Goal: Task Accomplishment & Management: Use online tool/utility

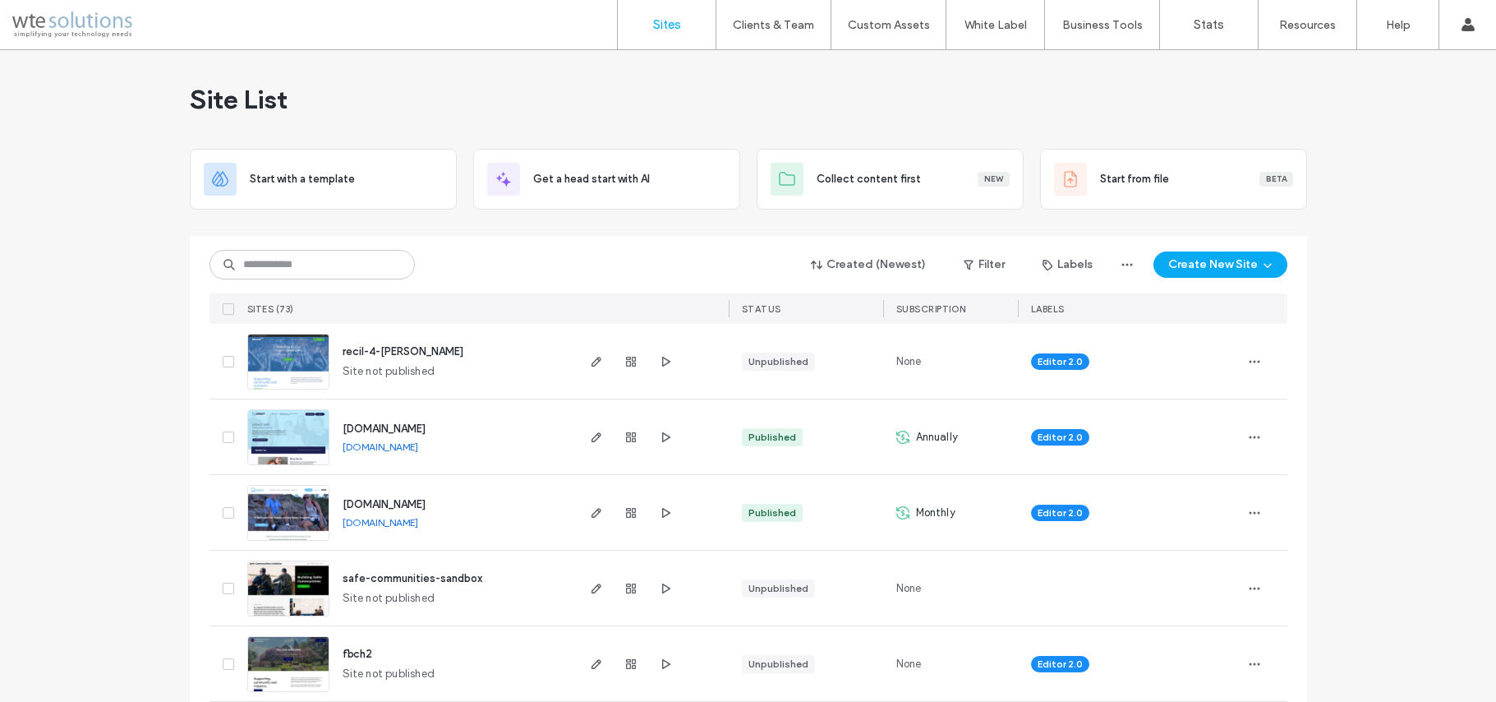
click at [281, 257] on input at bounding box center [312, 265] width 205 height 30
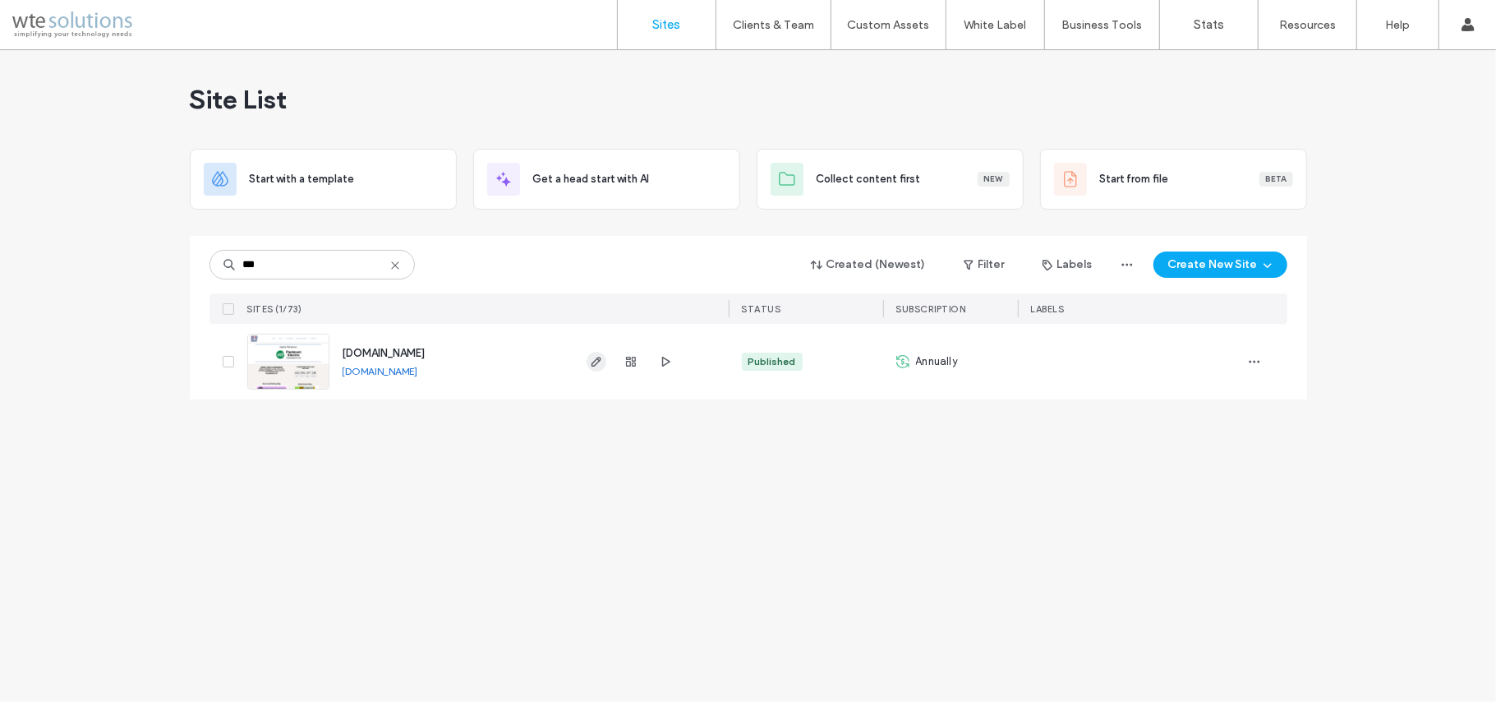
type input "***"
click at [605, 369] on span "button" at bounding box center [597, 362] width 20 height 20
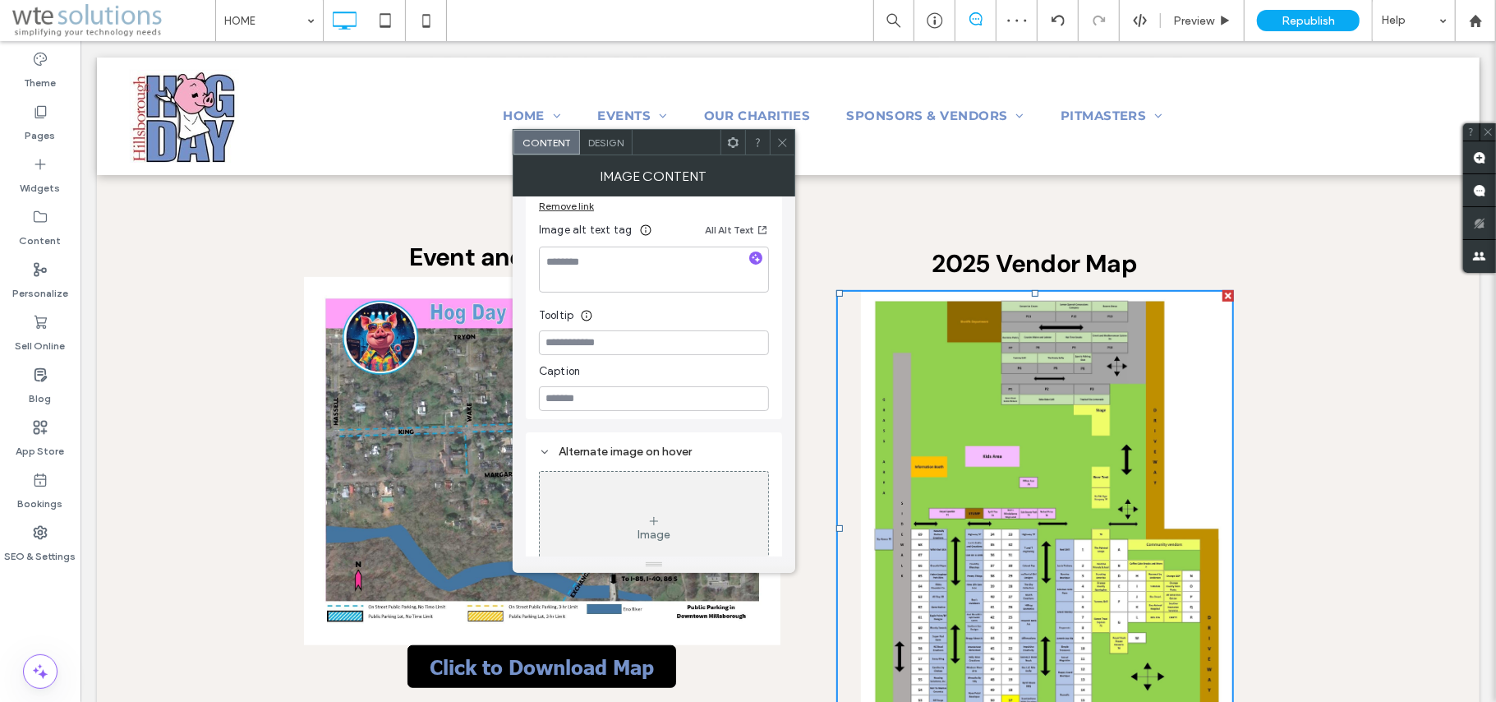
scroll to position [480, 0]
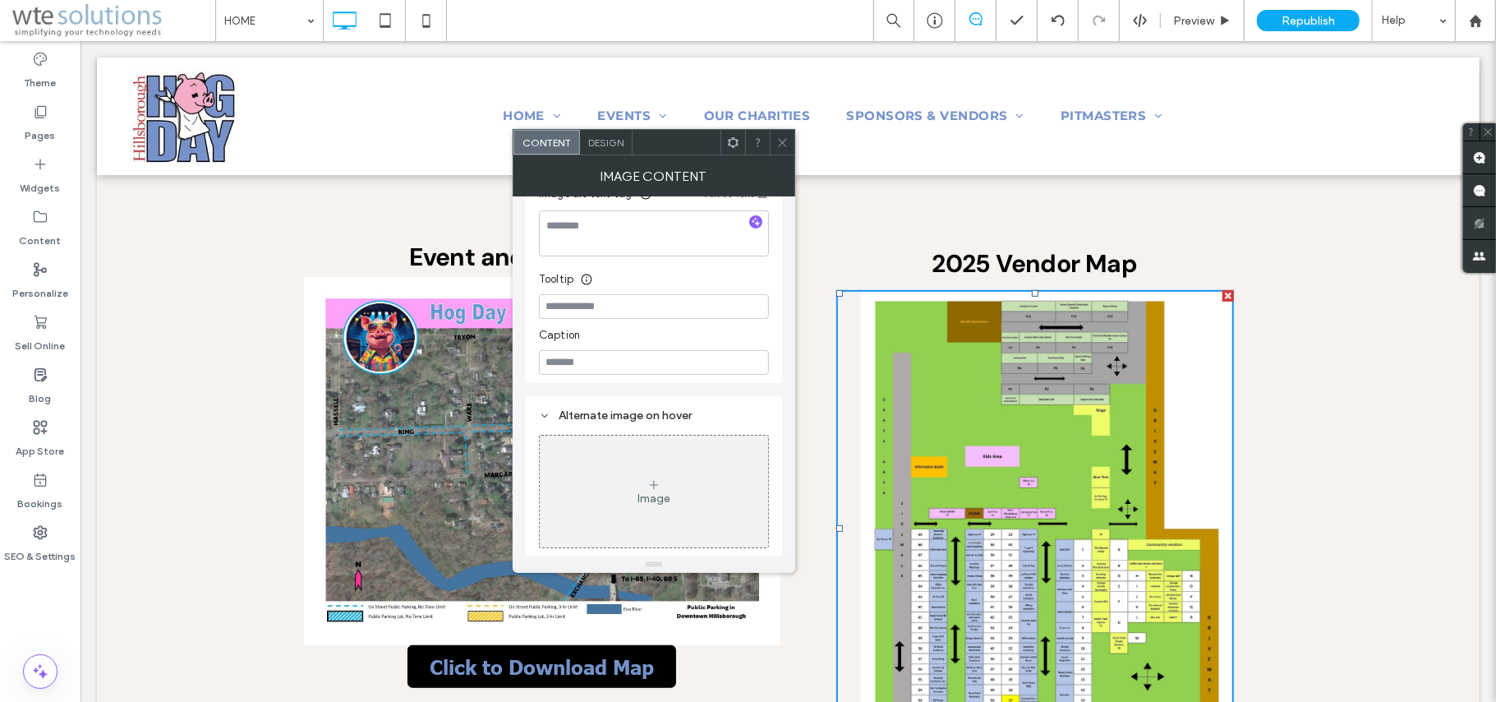
click at [780, 145] on use at bounding box center [782, 142] width 8 height 8
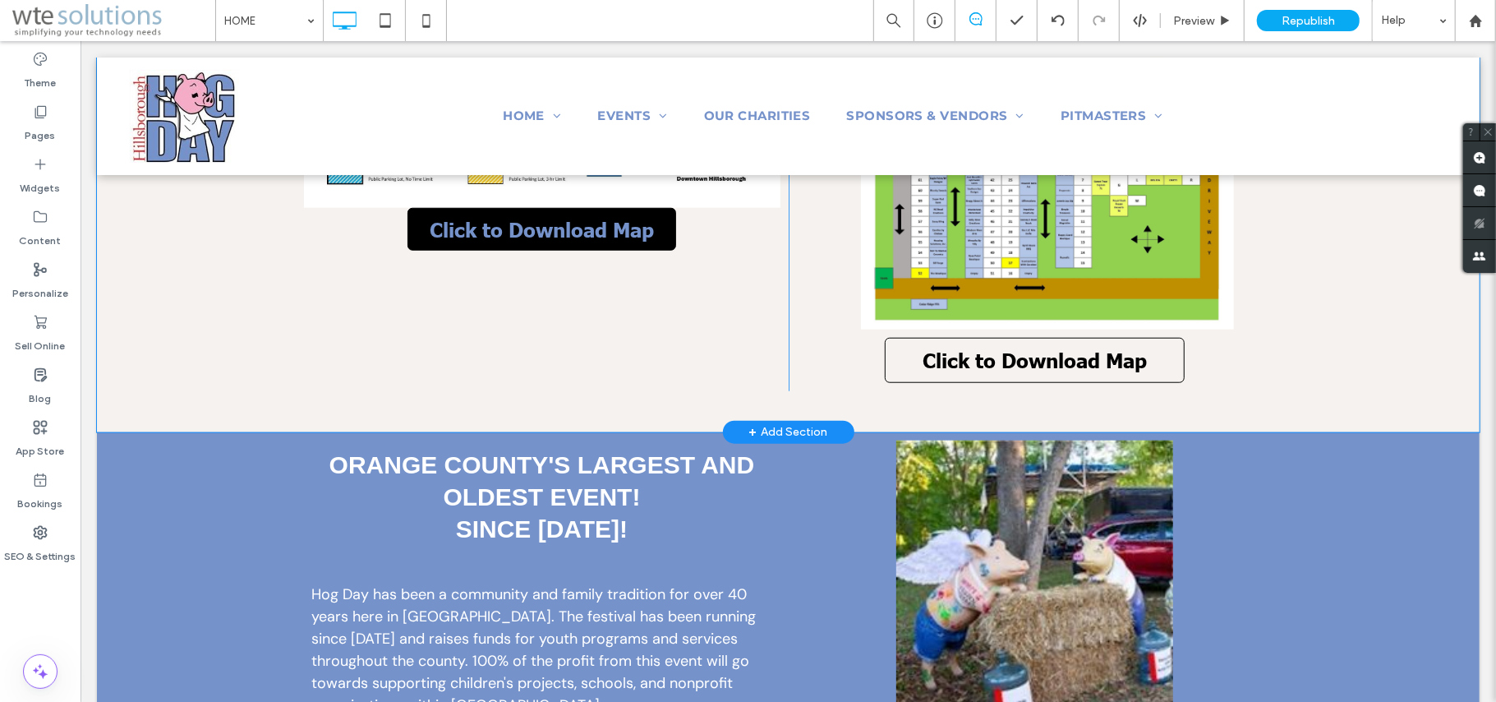
scroll to position [986, 0]
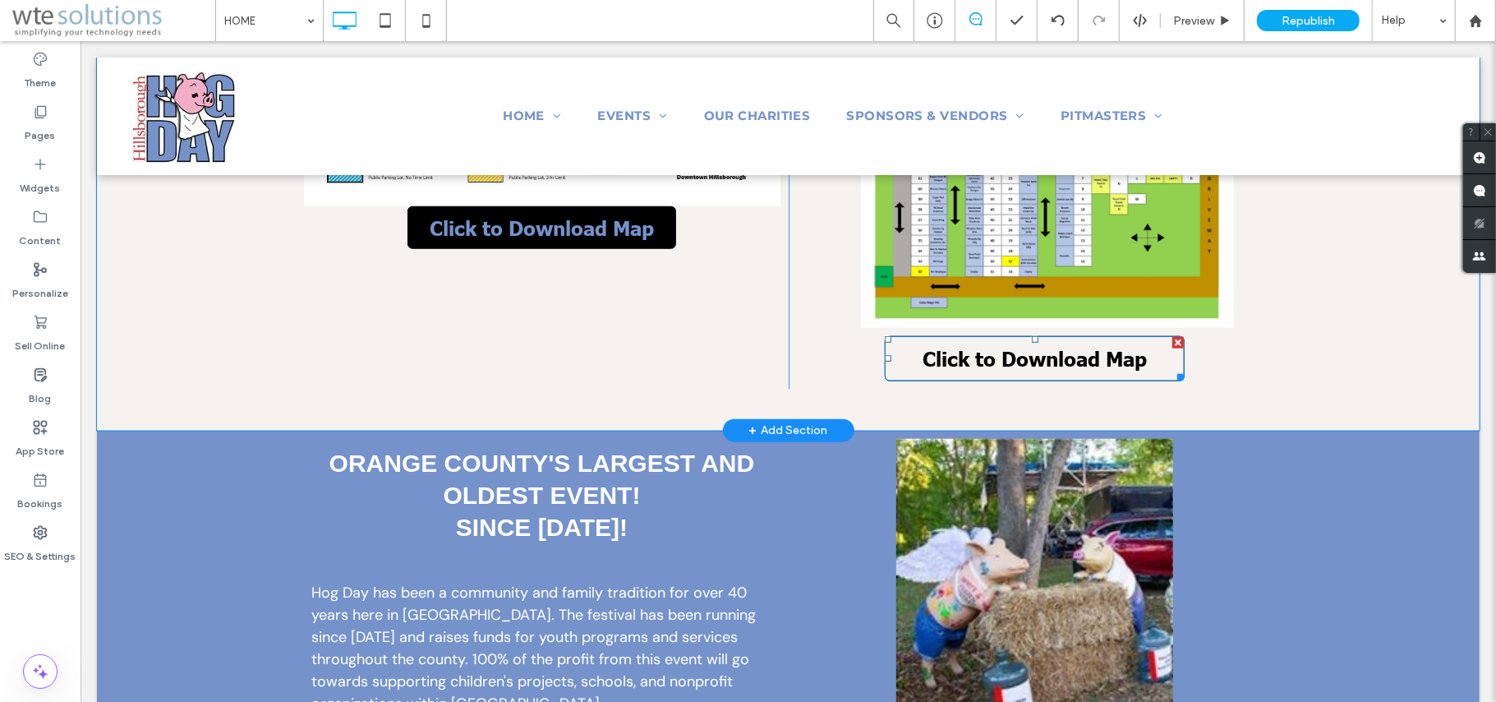
click at [1012, 345] on span "Click to Download Map" at bounding box center [1034, 357] width 224 height 25
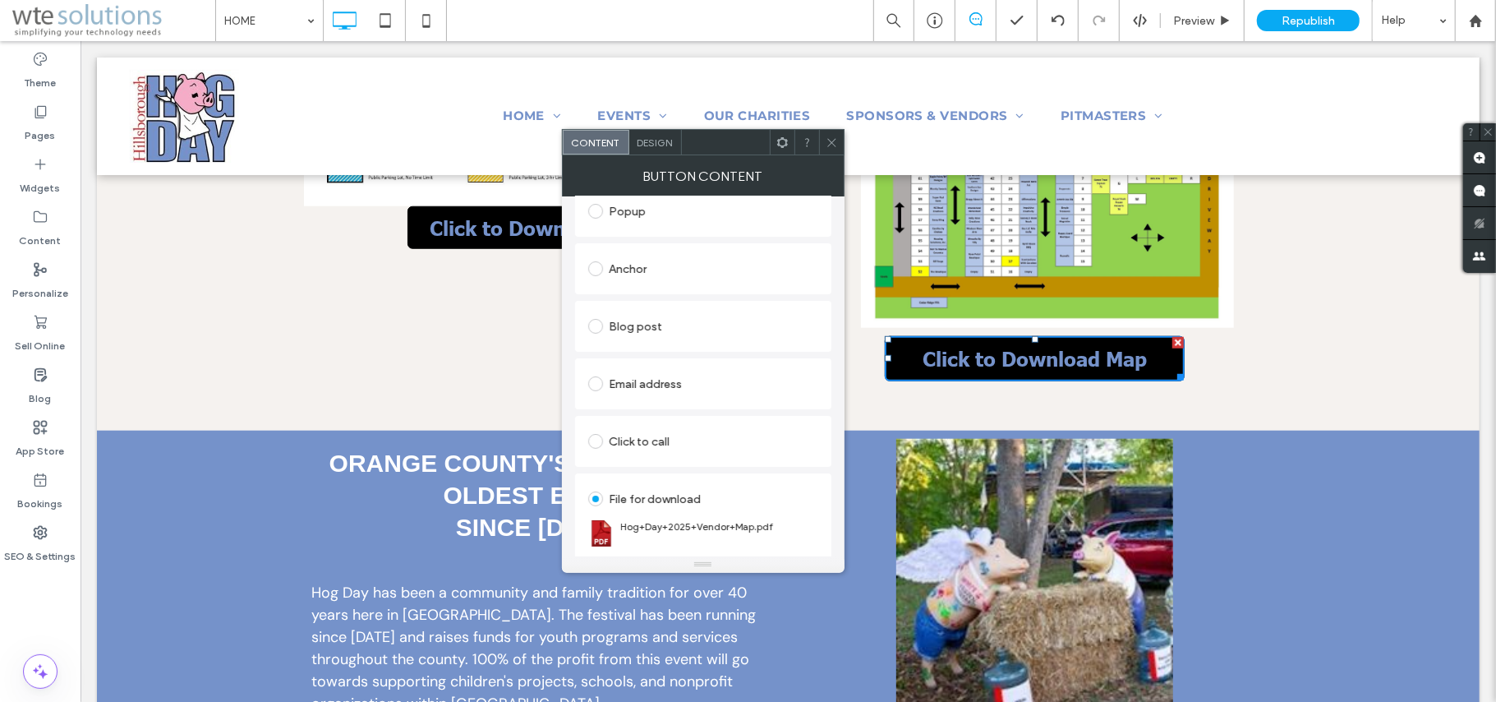
scroll to position [319, 0]
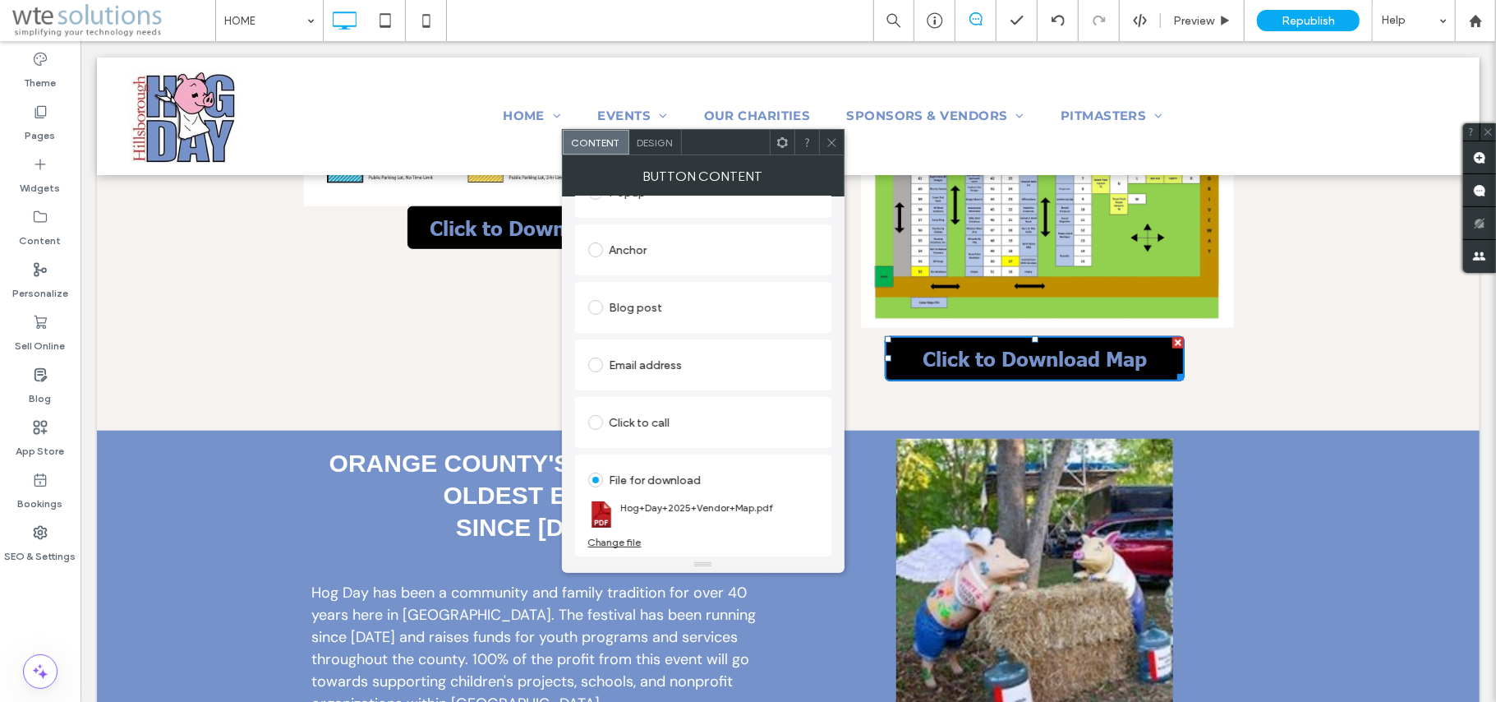
click at [629, 541] on div "Change file" at bounding box center [614, 542] width 53 height 12
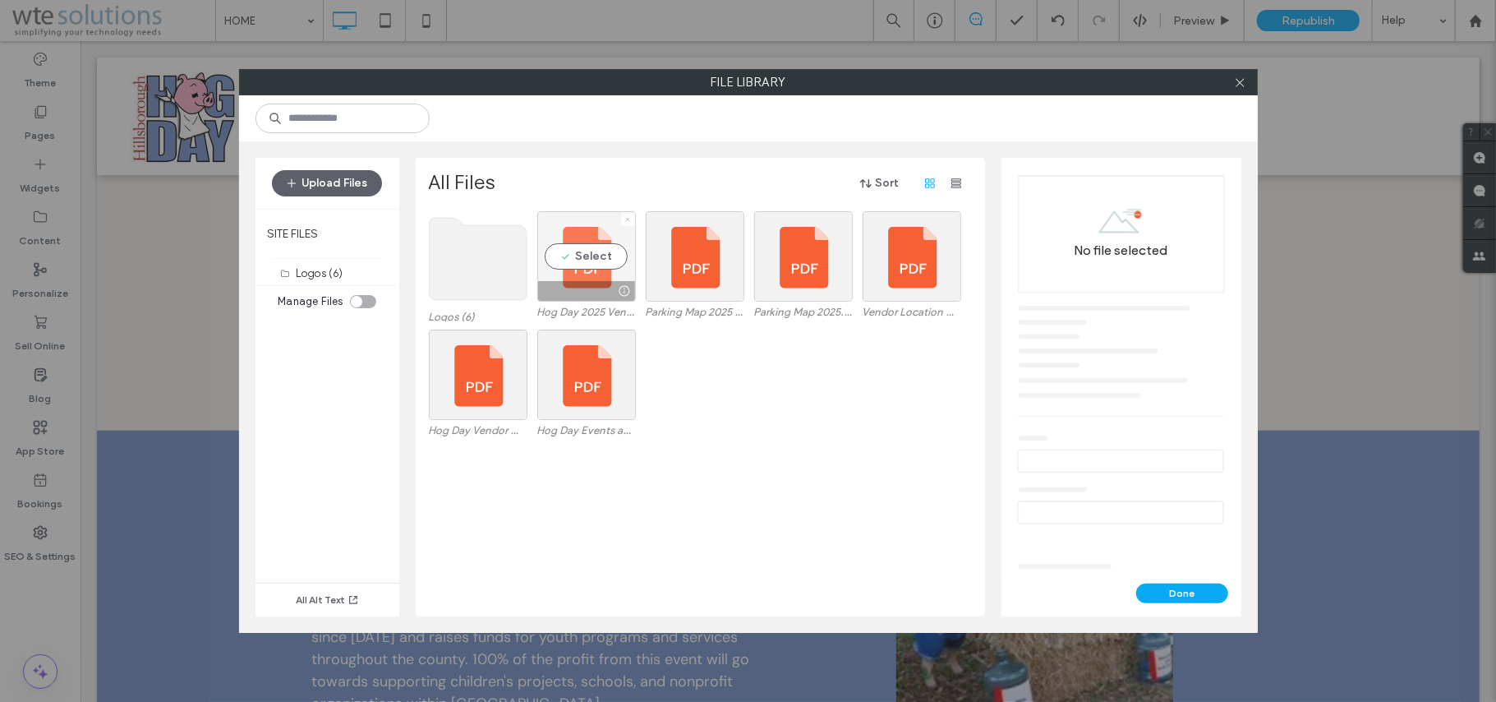
click at [626, 224] on span at bounding box center [628, 219] width 7 height 14
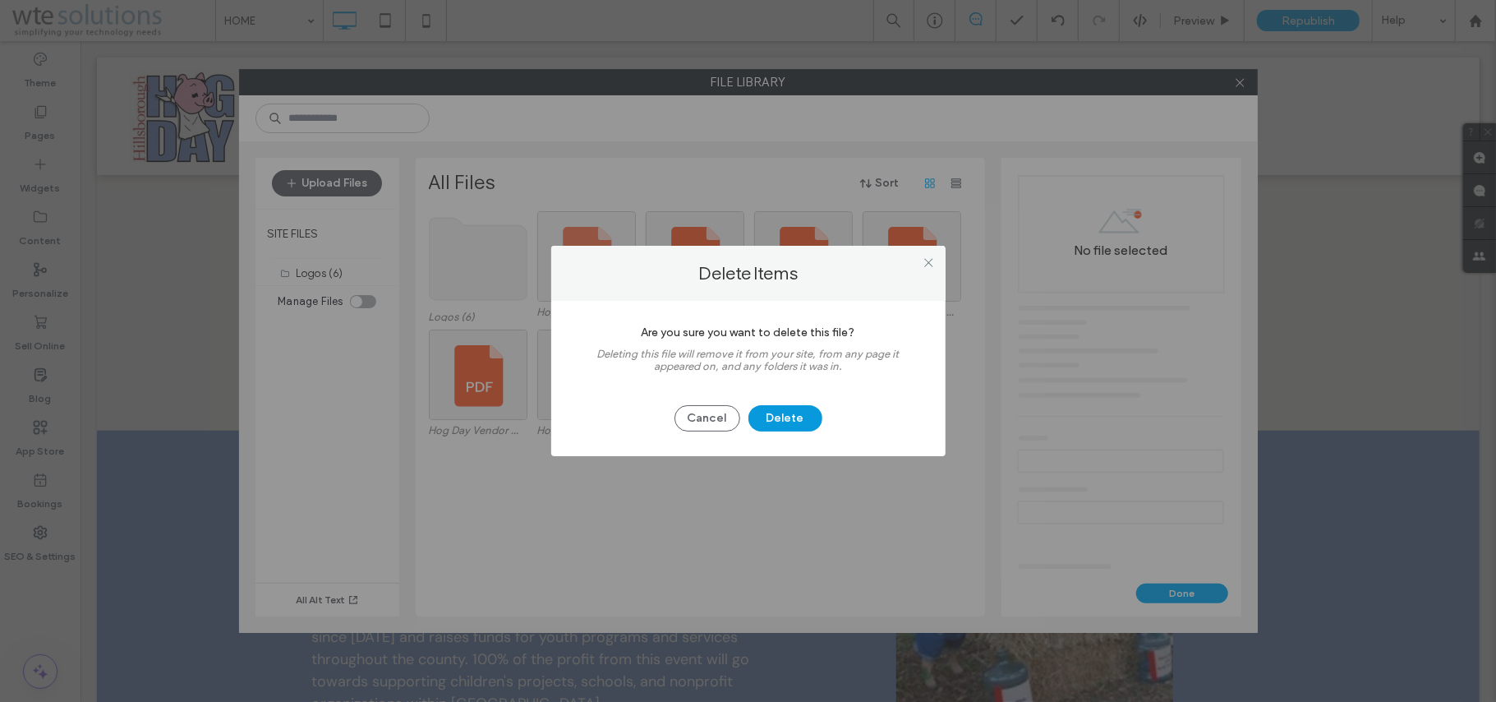
click at [780, 427] on button "Delete" at bounding box center [786, 418] width 74 height 26
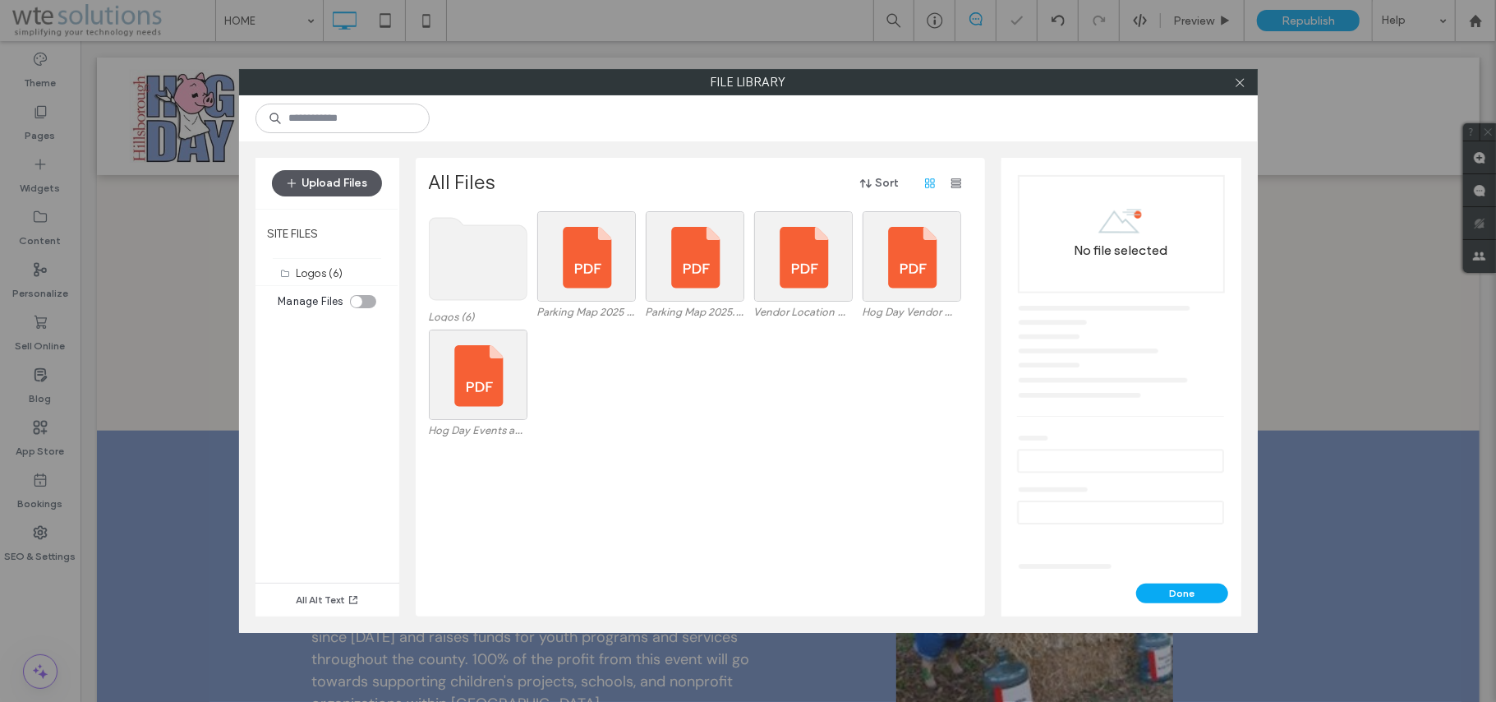
click at [343, 181] on button "Upload Files" at bounding box center [327, 183] width 110 height 26
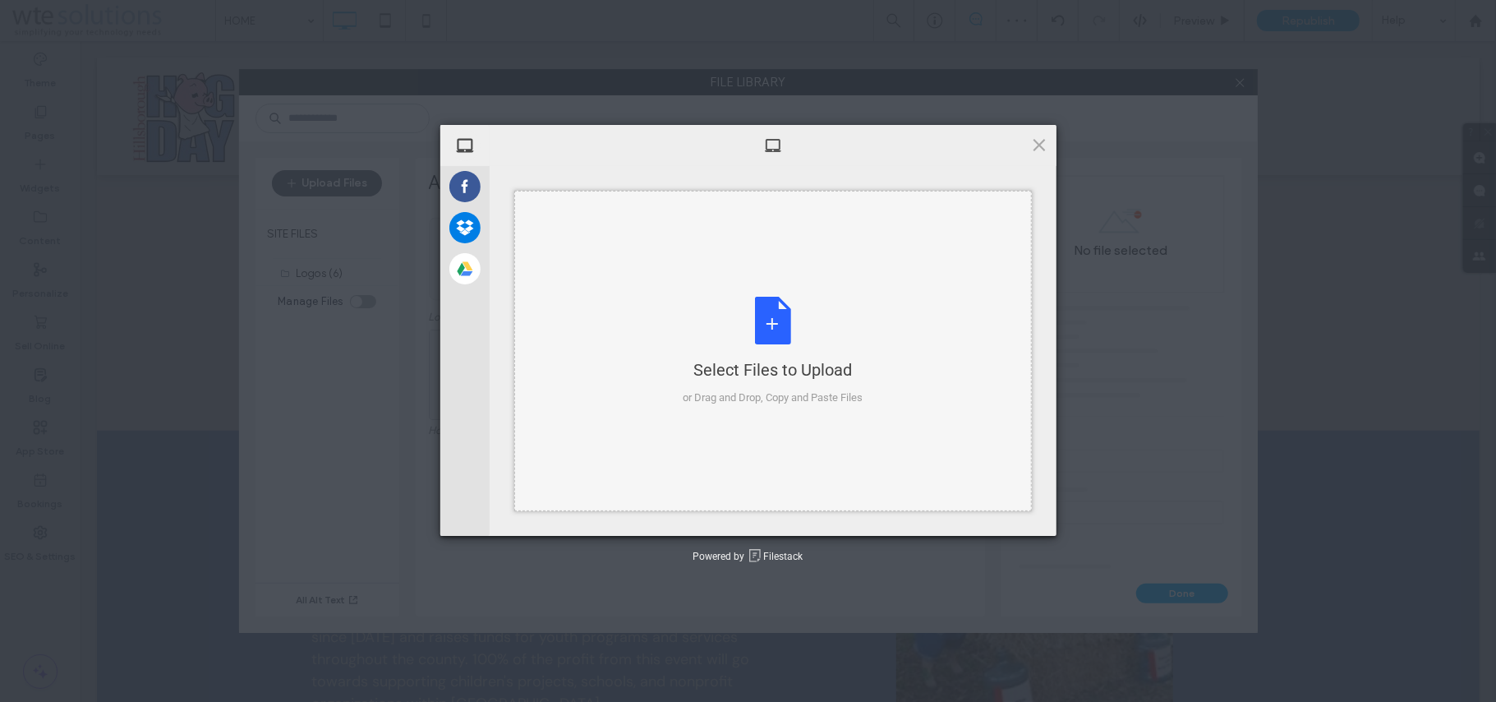
click at [748, 342] on div "Select Files to Upload or Drag and Drop, Copy and Paste Files" at bounding box center [773, 351] width 180 height 109
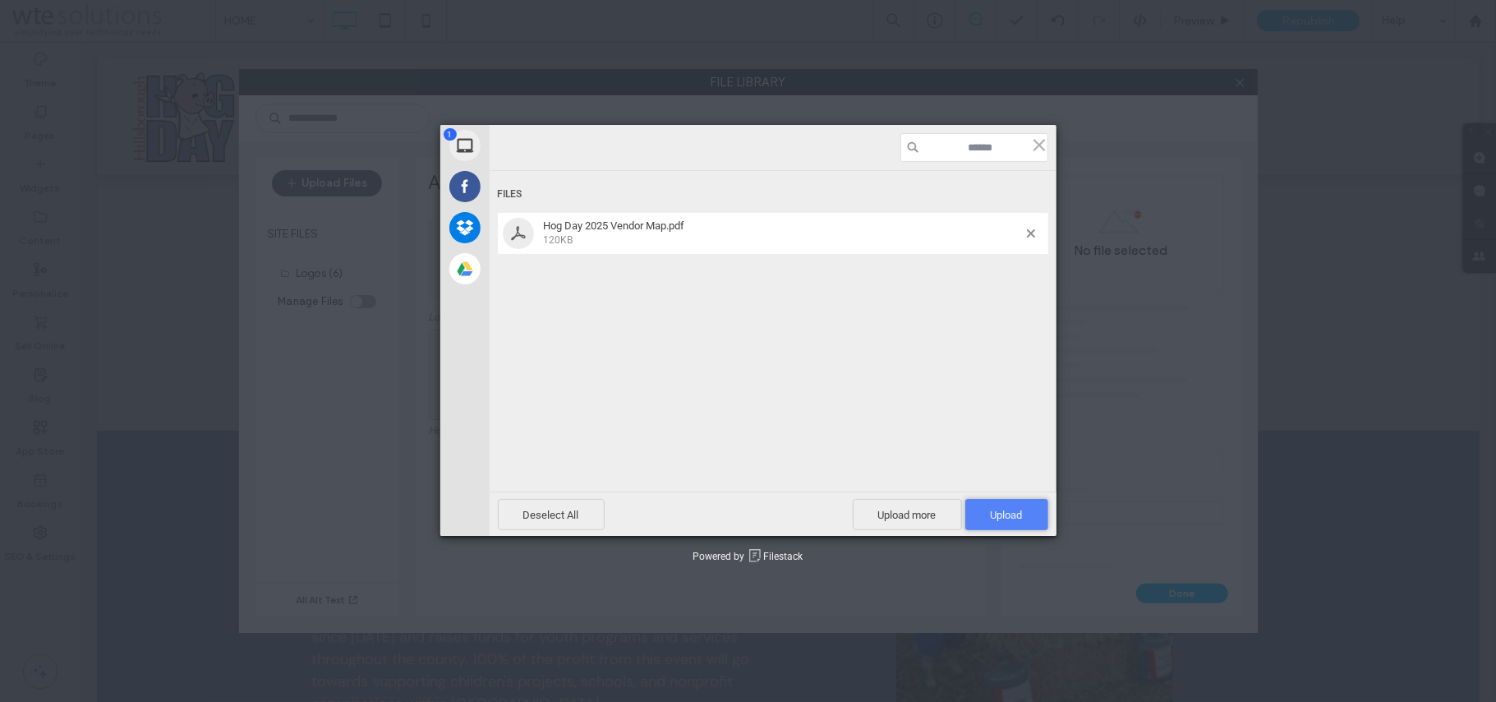
click at [998, 501] on span "Upload 1" at bounding box center [1007, 514] width 83 height 31
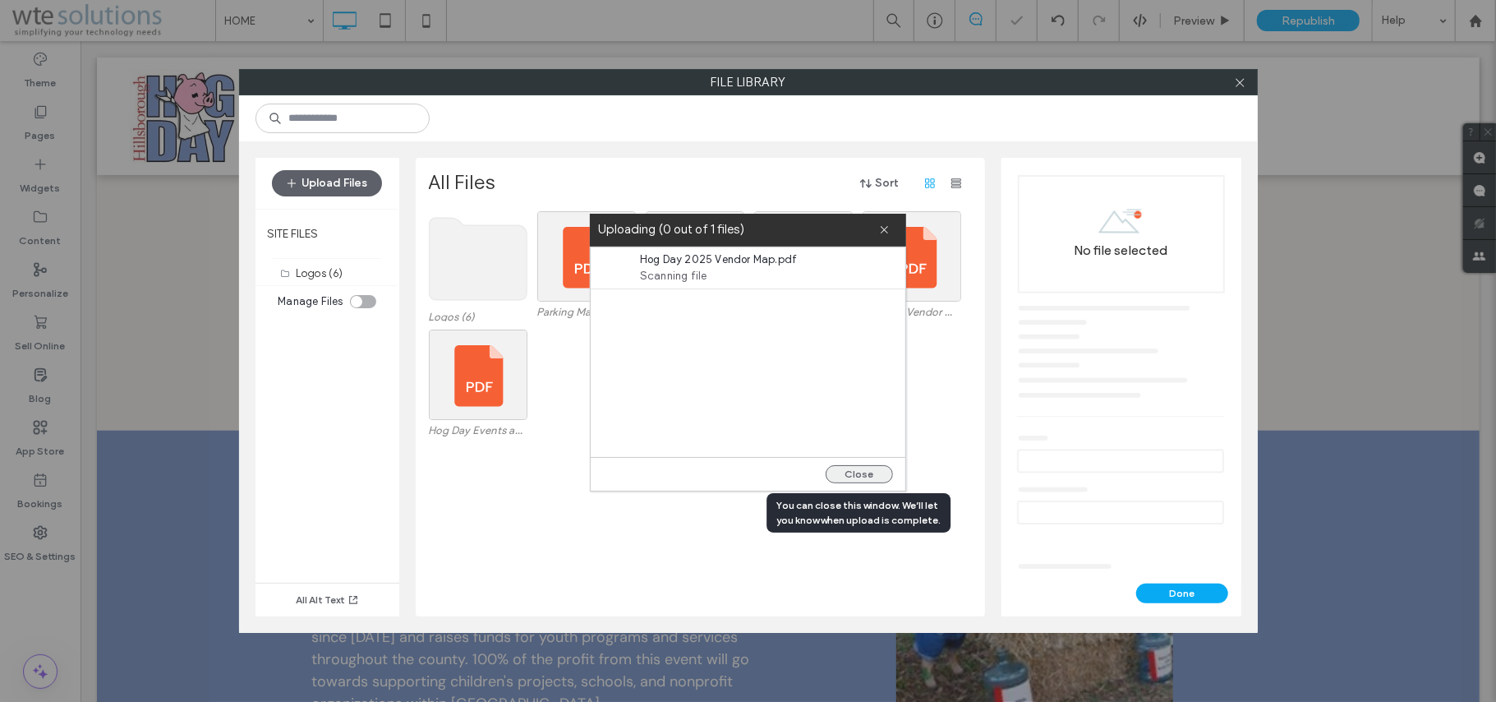
click at [889, 472] on button "Close" at bounding box center [859, 474] width 67 height 18
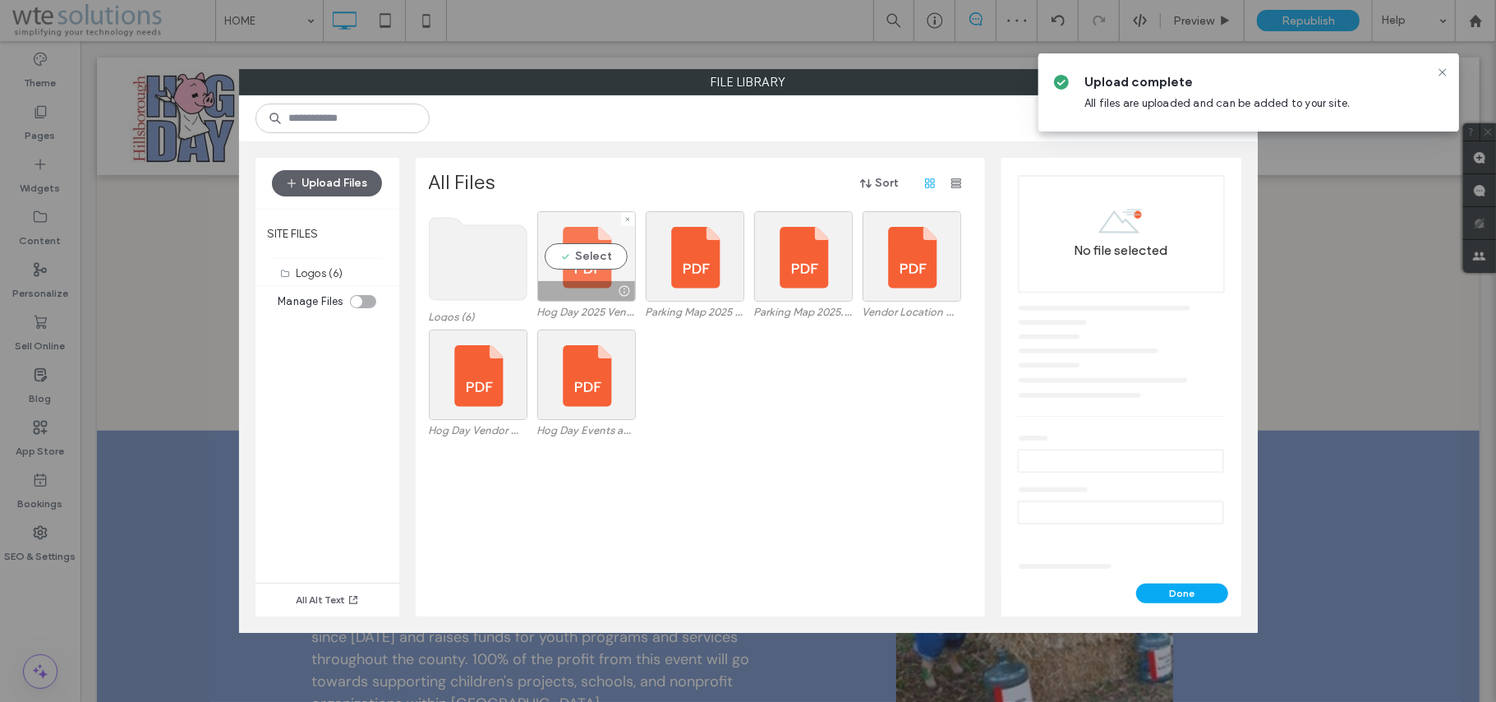
click at [592, 255] on div "Select" at bounding box center [586, 256] width 99 height 90
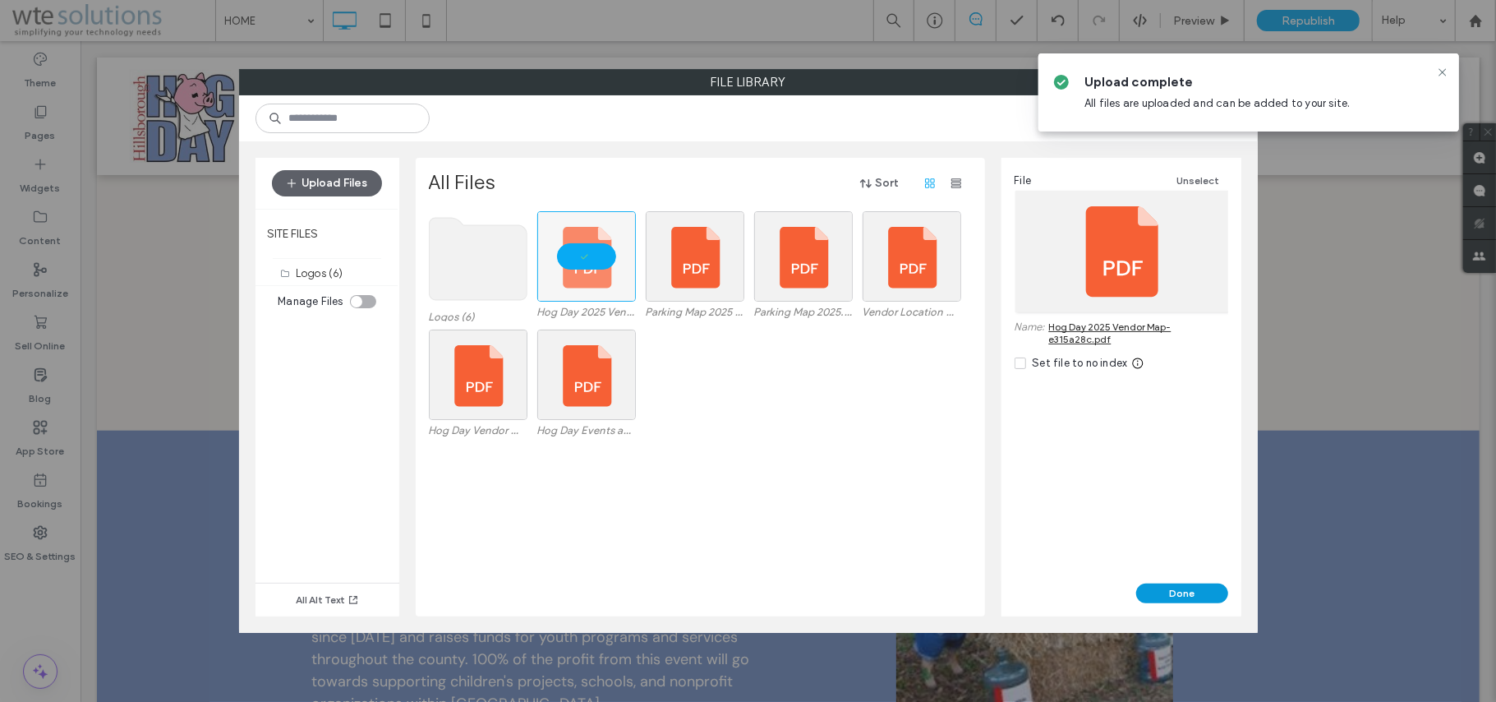
click at [1181, 598] on button "Done" at bounding box center [1183, 593] width 92 height 20
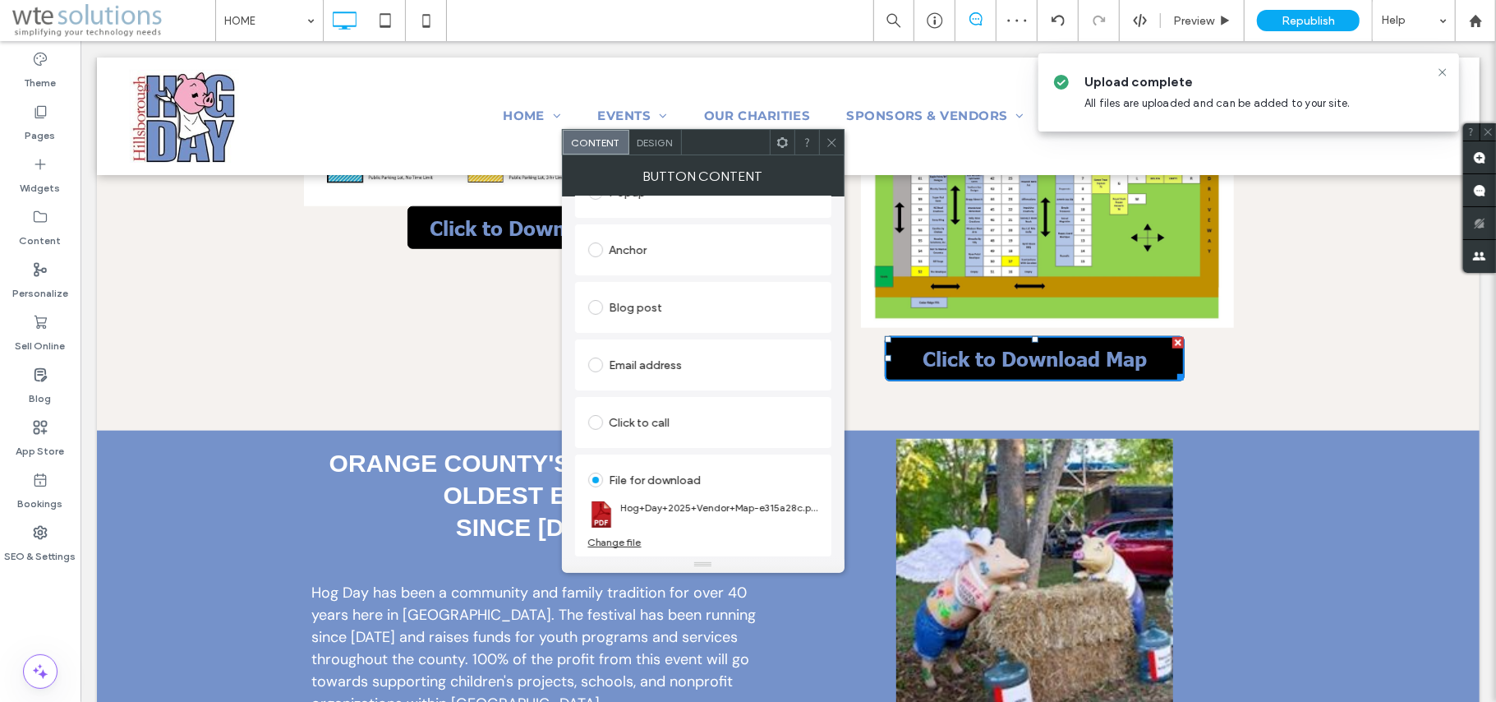
click at [826, 145] on icon at bounding box center [832, 142] width 12 height 12
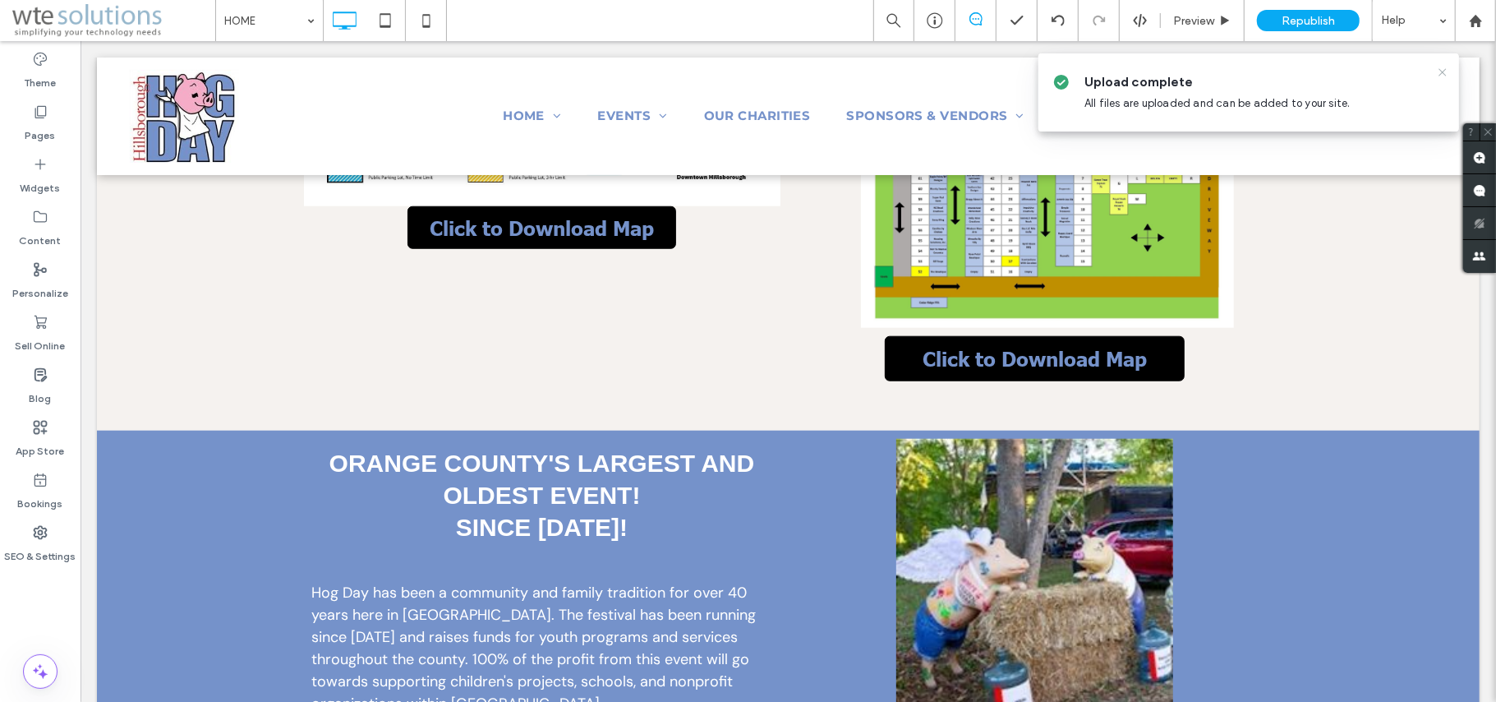
click at [1441, 71] on use at bounding box center [1442, 71] width 7 height 7
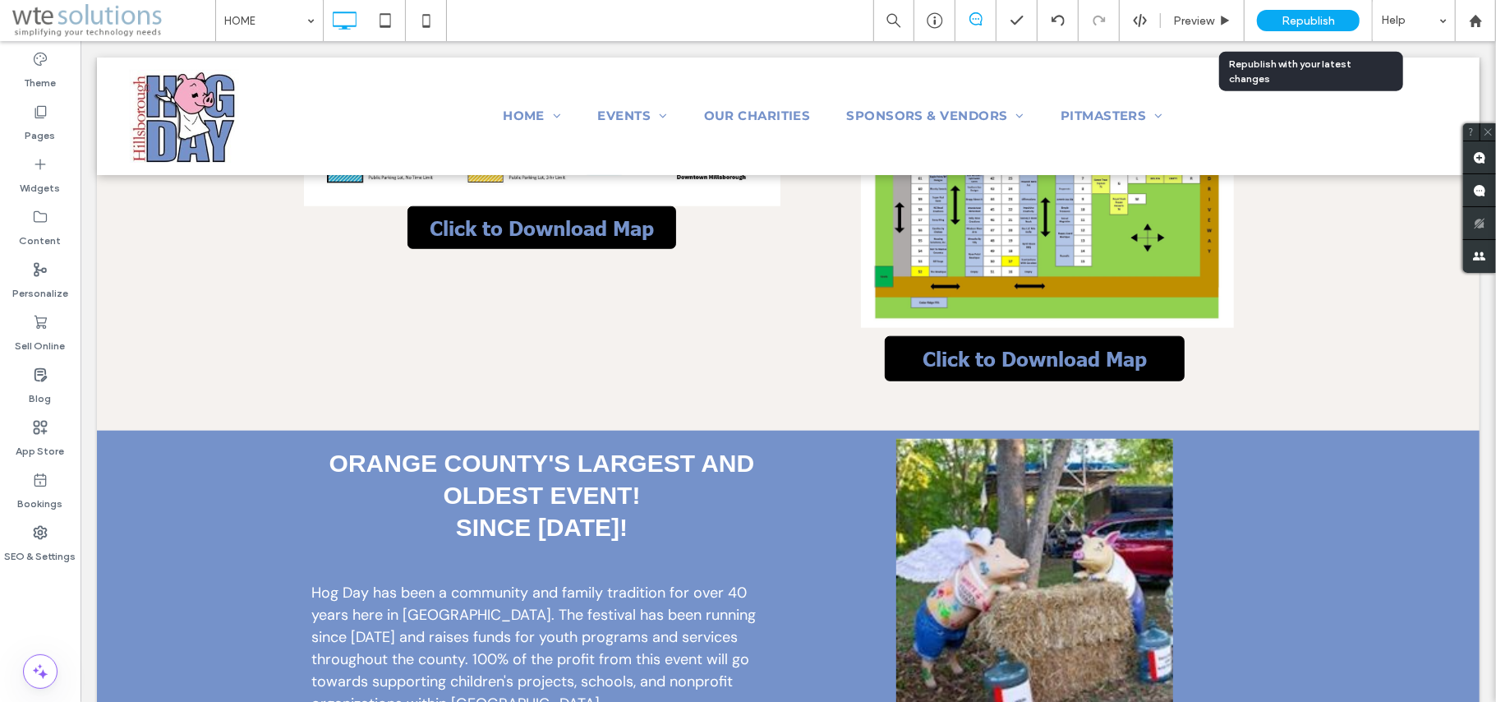
click at [1313, 23] on span "Republish" at bounding box center [1308, 21] width 53 height 14
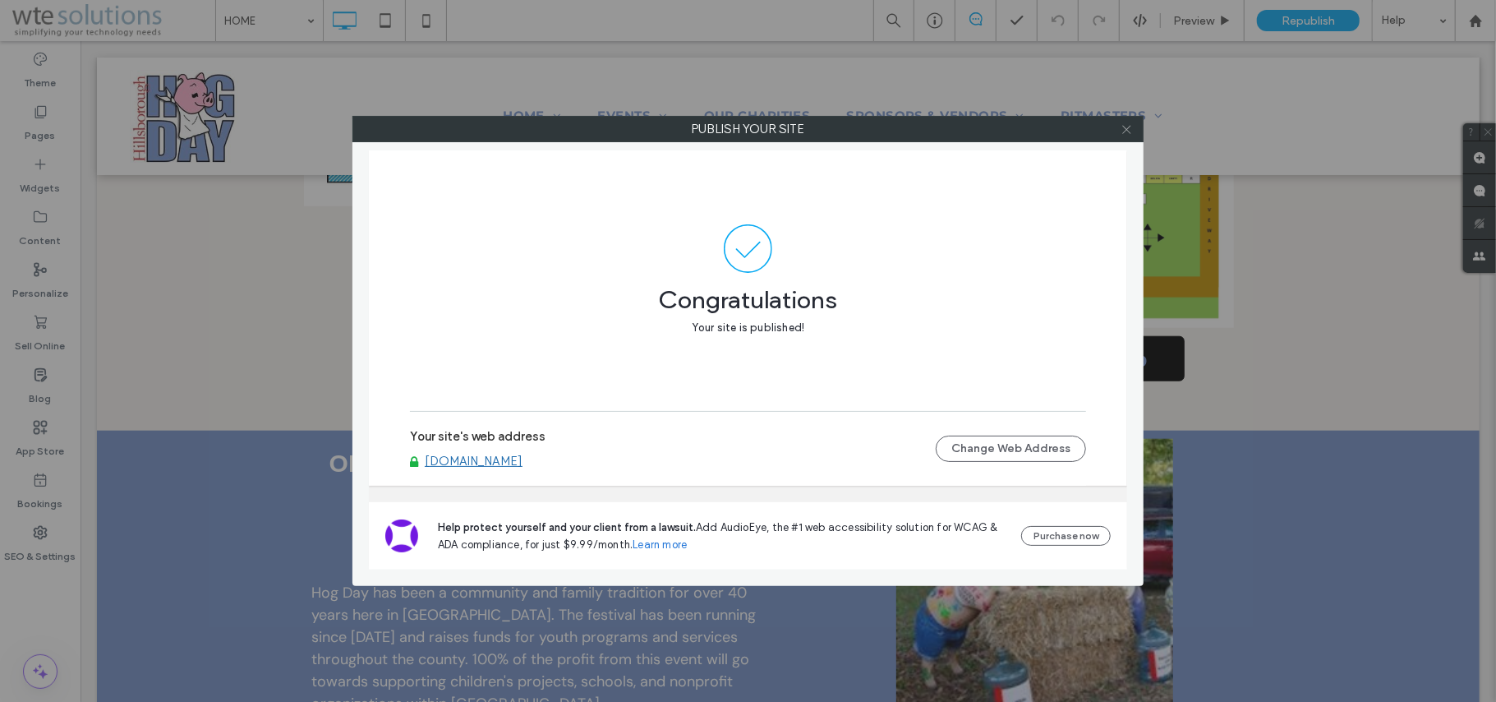
click at [1129, 131] on icon at bounding box center [1127, 129] width 12 height 12
